Goal: Navigation & Orientation: Go to known website

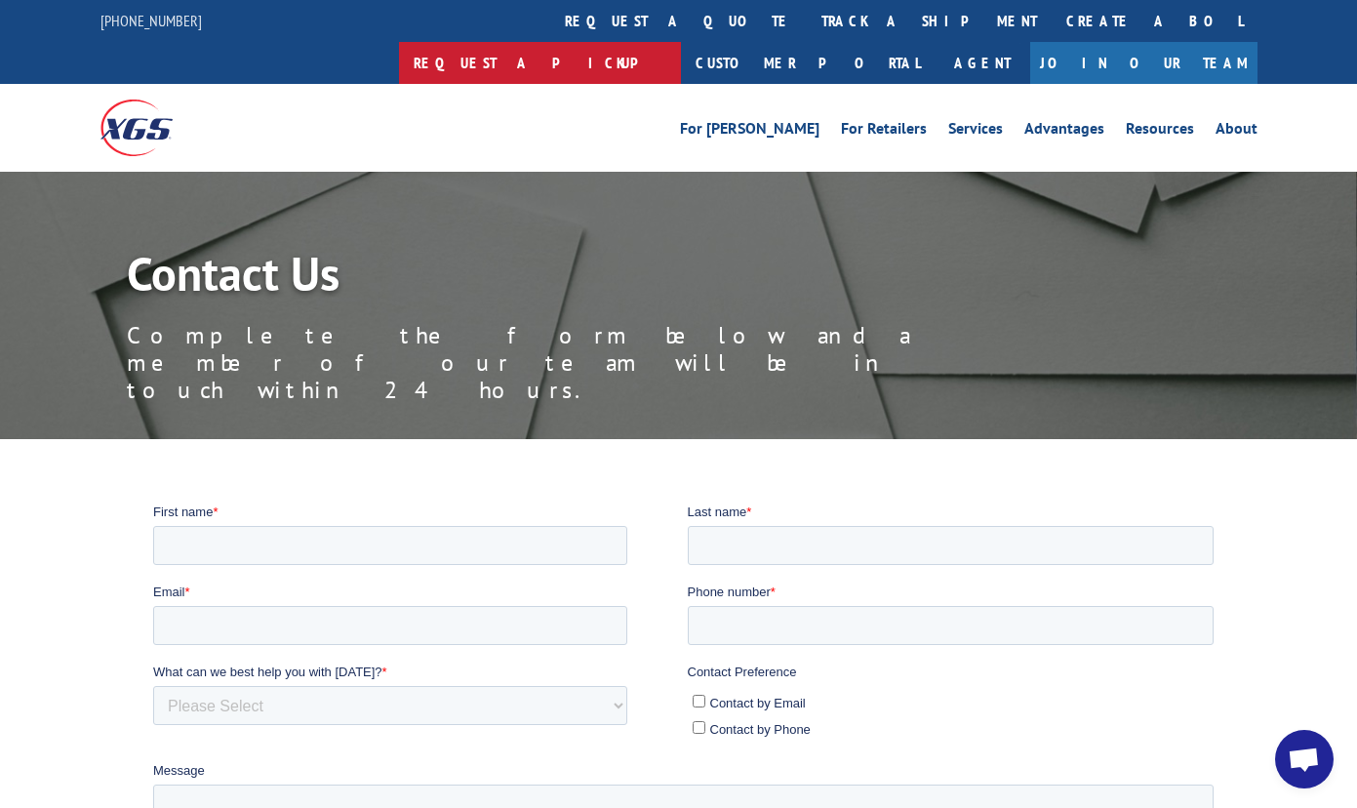
click at [681, 42] on link "Request a pickup" at bounding box center [540, 63] width 282 height 42
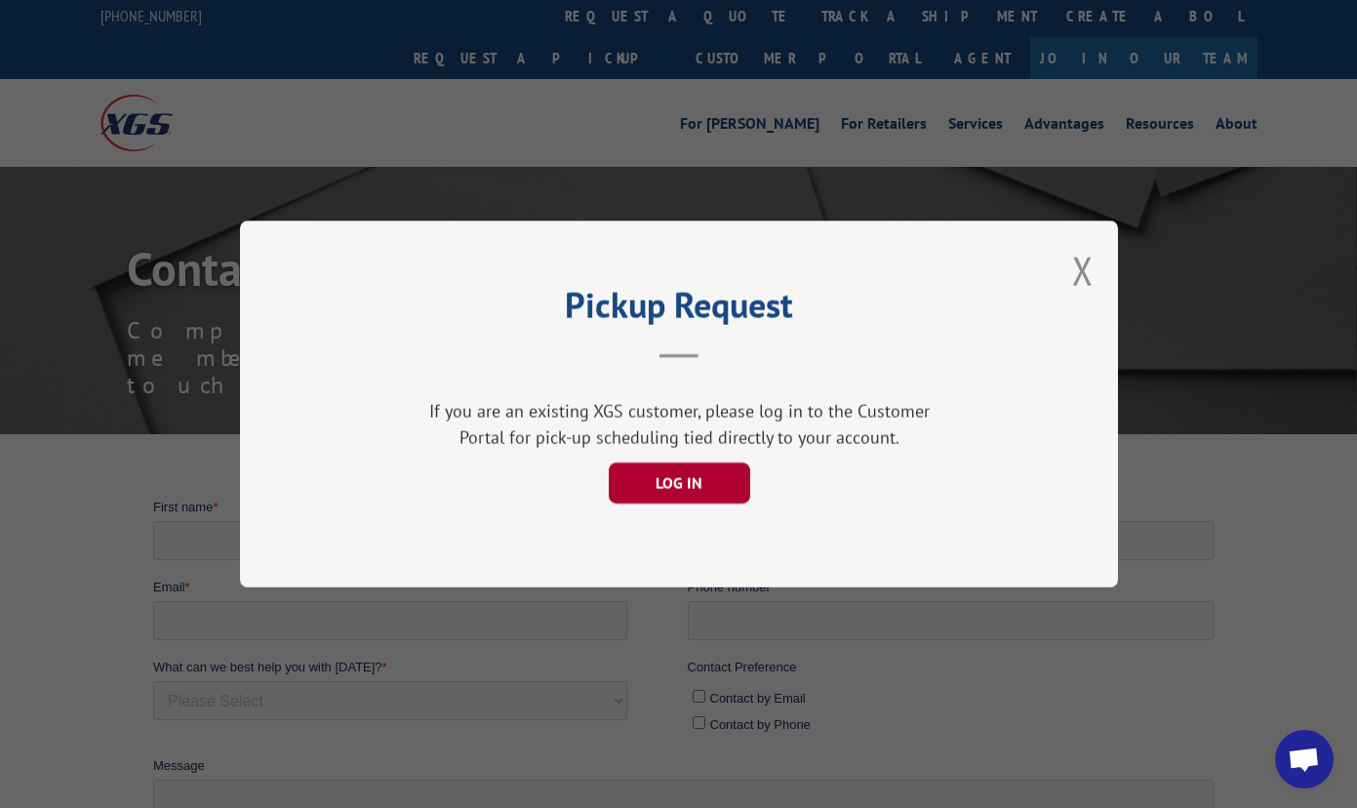
click at [680, 469] on button "LOG IN" at bounding box center [678, 482] width 141 height 41
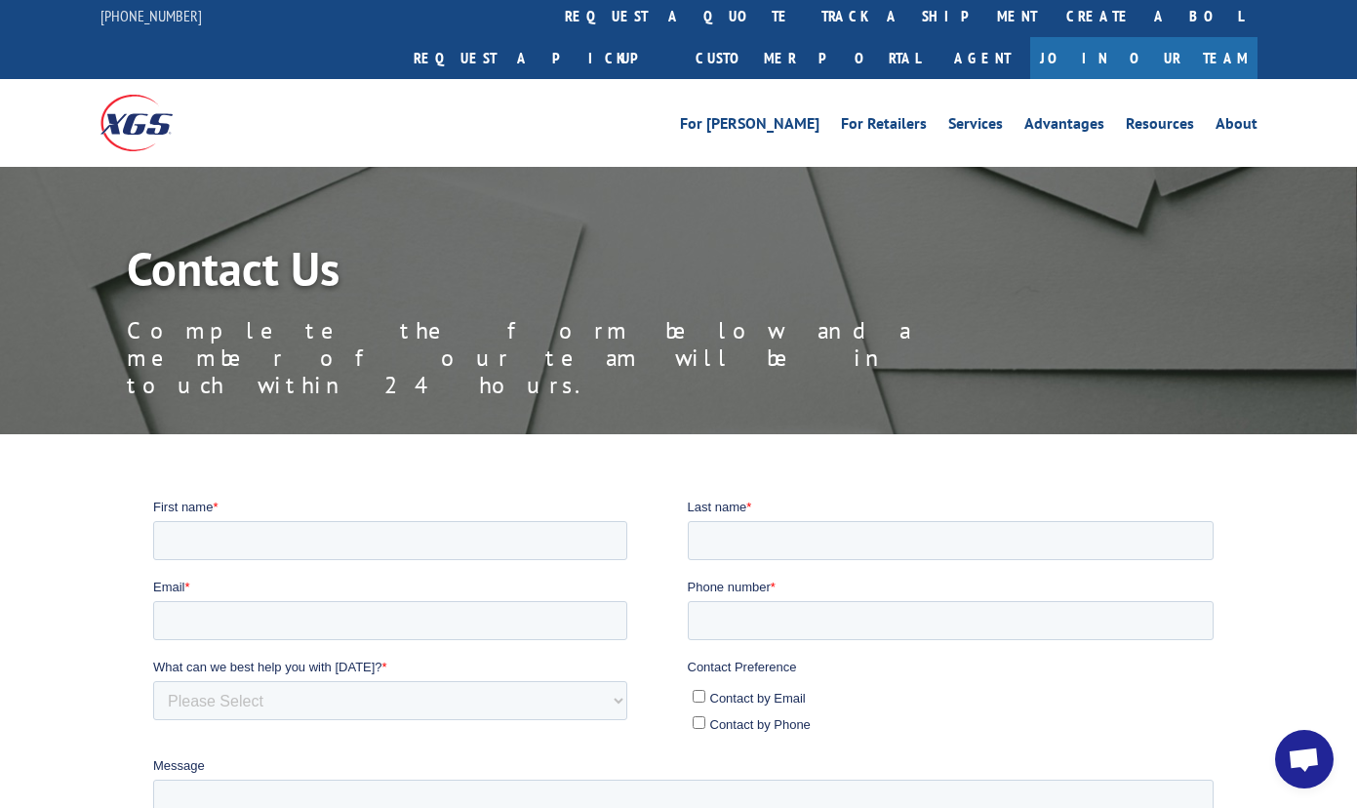
click at [134, 95] on img at bounding box center [136, 123] width 72 height 56
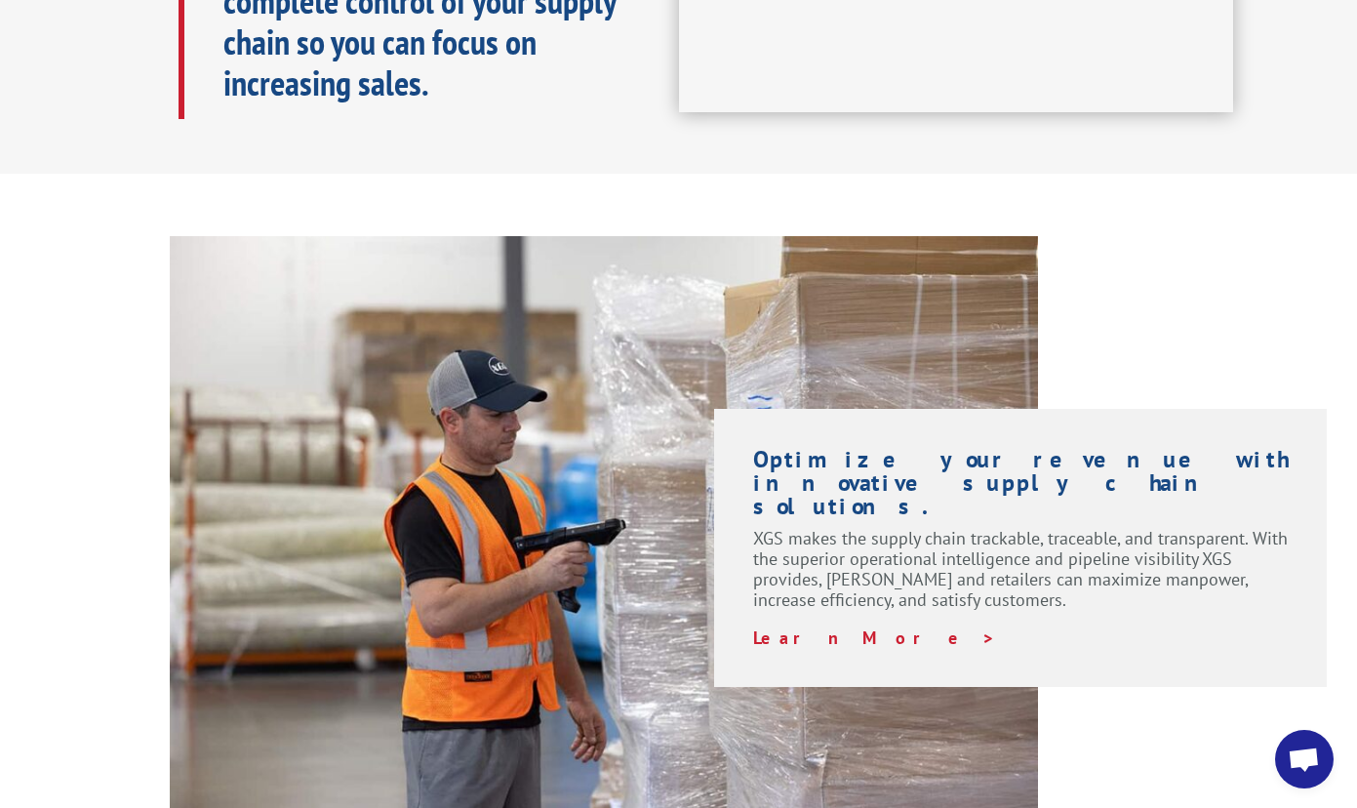
scroll to position [1187, 0]
